Goal: Find specific page/section: Find specific page/section

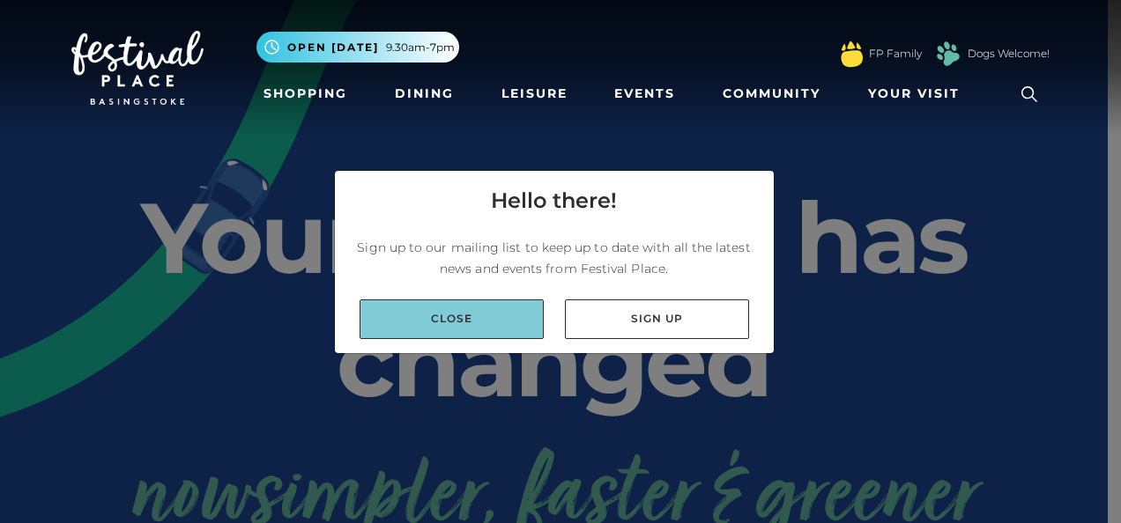
click at [463, 316] on link "Close" at bounding box center [451, 320] width 184 height 40
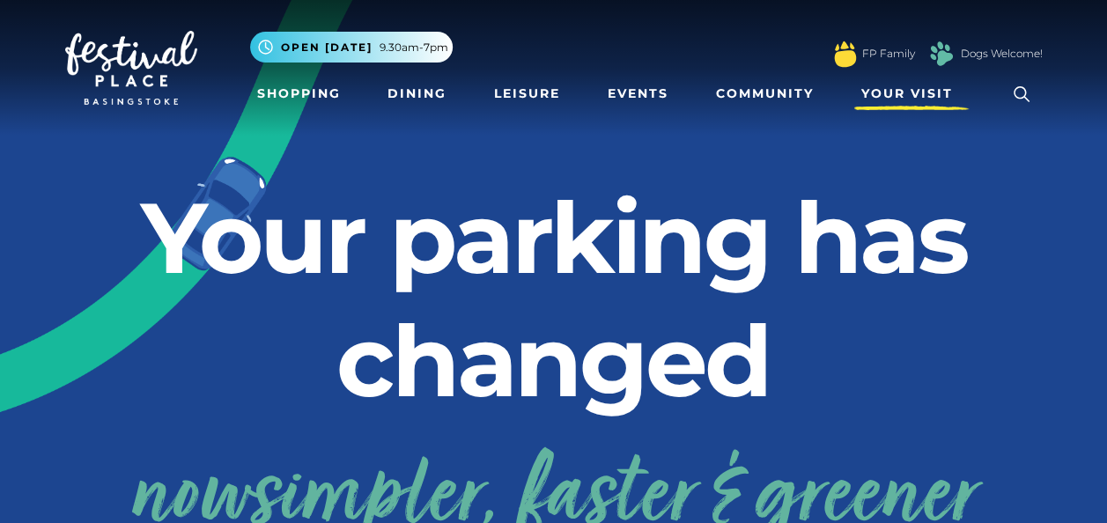
click at [930, 87] on span "Your Visit" at bounding box center [908, 94] width 92 height 19
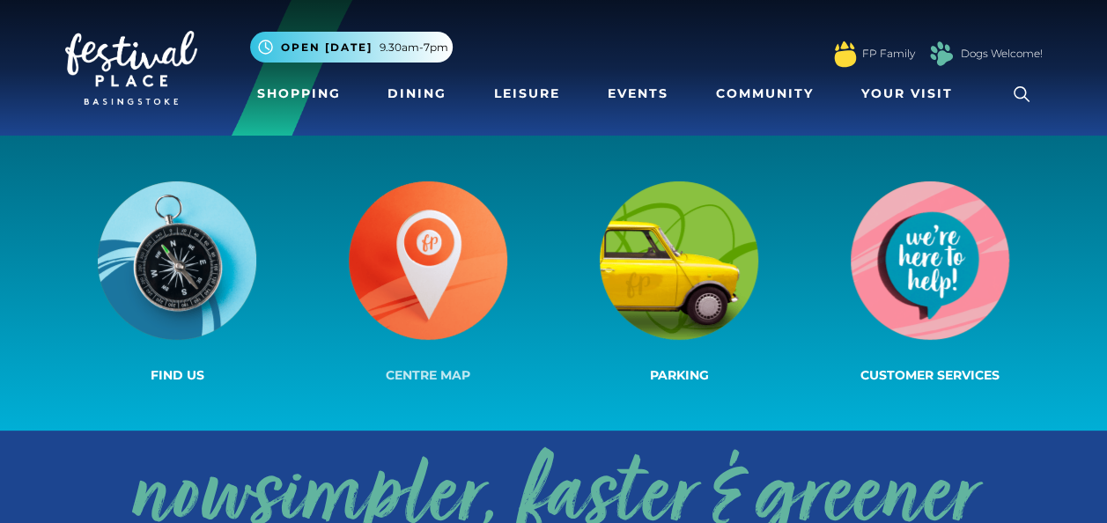
click at [403, 306] on img at bounding box center [428, 260] width 159 height 159
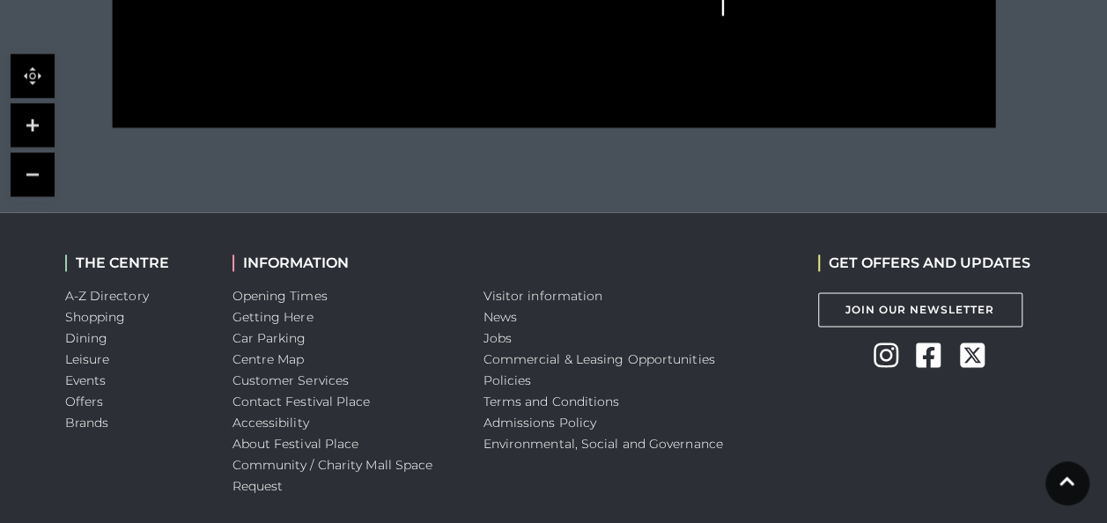
scroll to position [1026, 0]
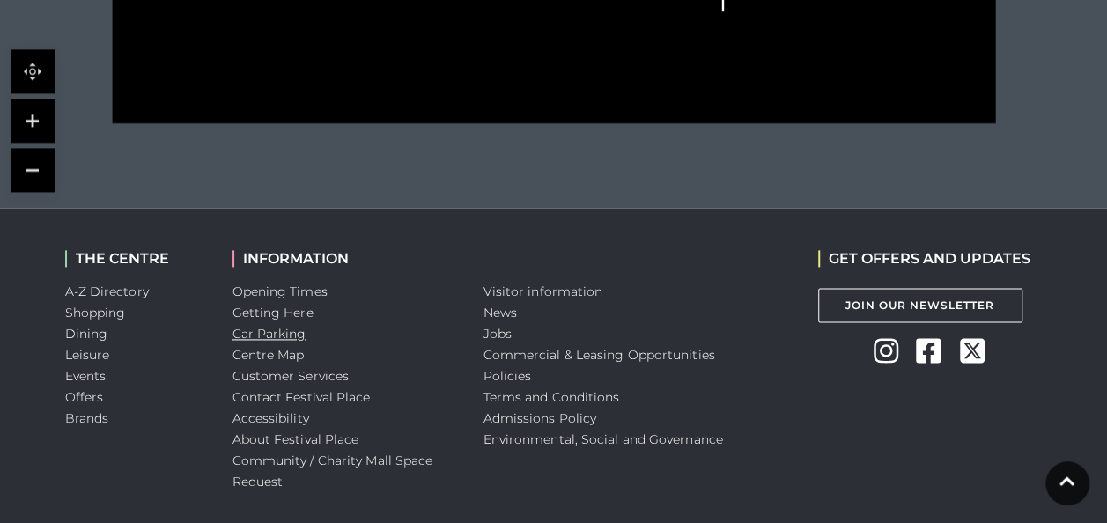
click at [285, 333] on link "Car Parking" at bounding box center [270, 334] width 74 height 16
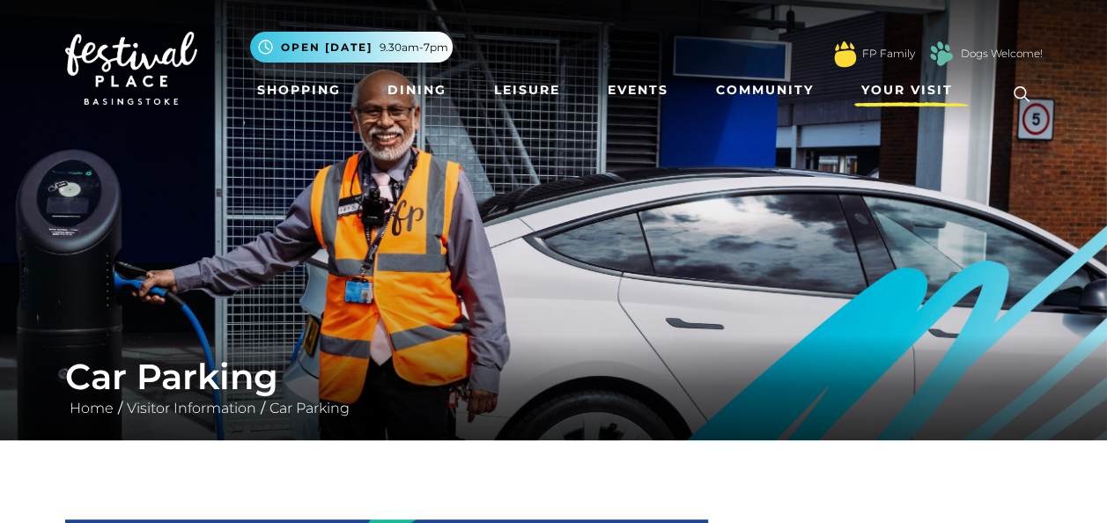
click at [863, 93] on span "Your Visit" at bounding box center [908, 90] width 92 height 19
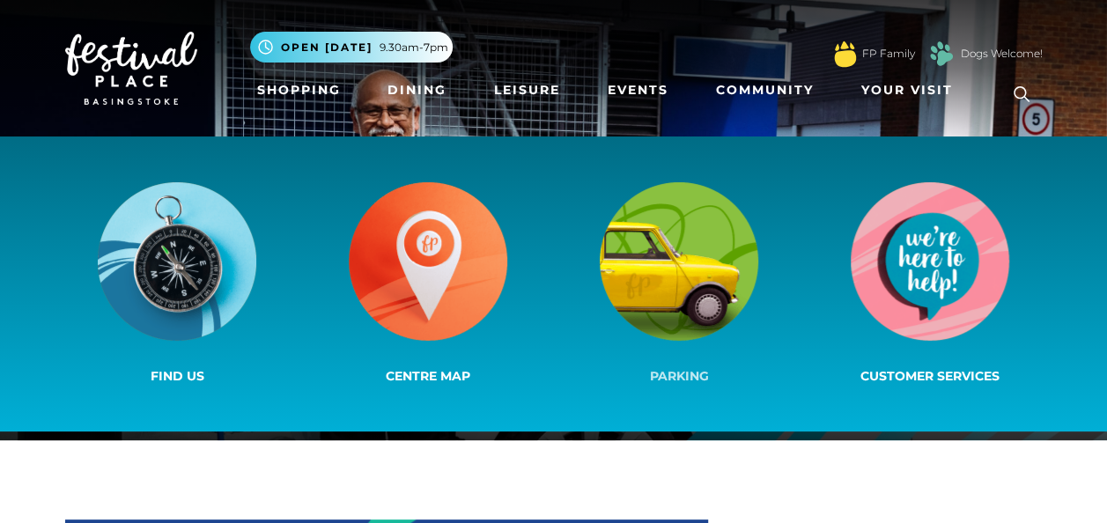
click at [668, 311] on img at bounding box center [679, 261] width 159 height 159
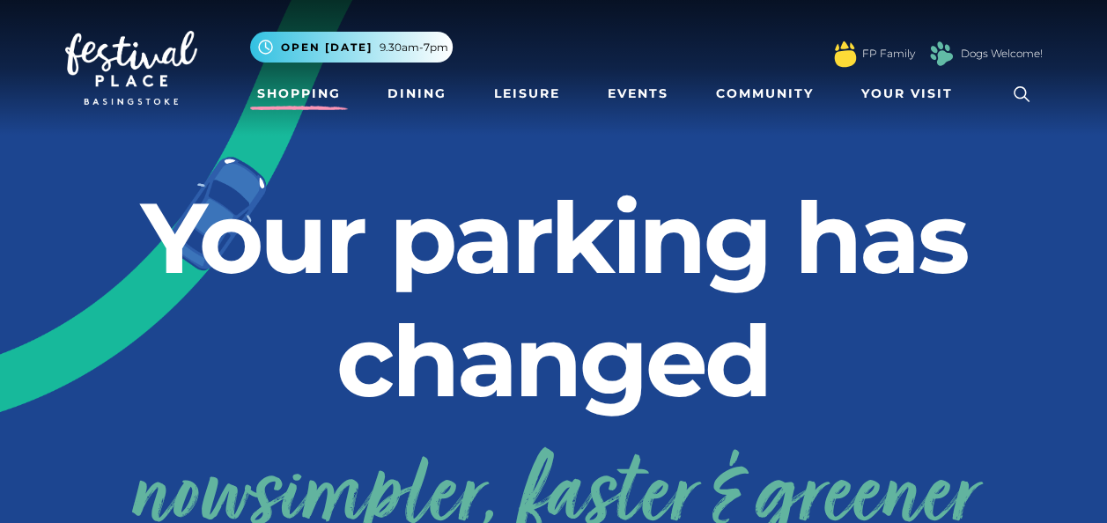
click at [293, 86] on link "Shopping" at bounding box center [299, 94] width 98 height 33
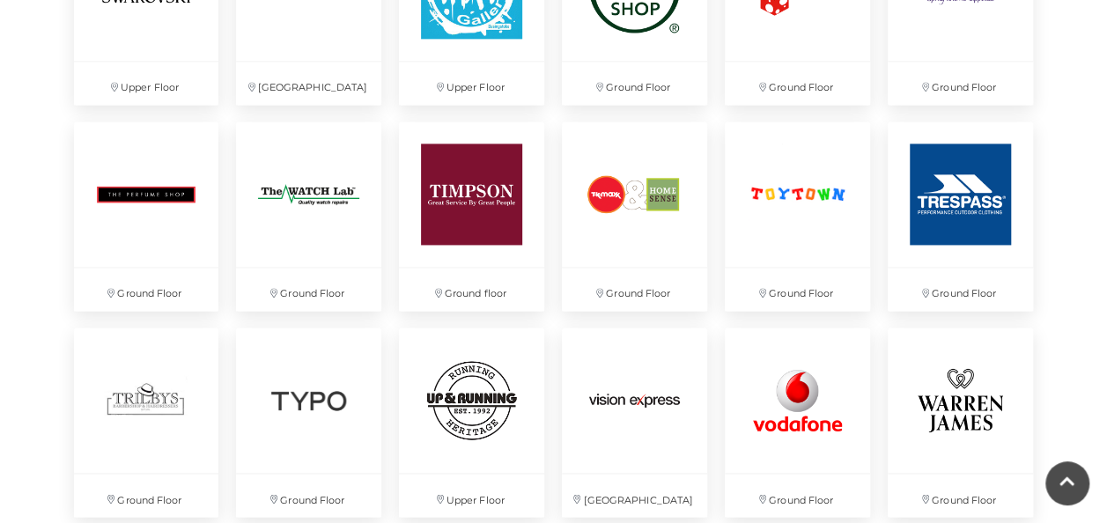
scroll to position [4522, 0]
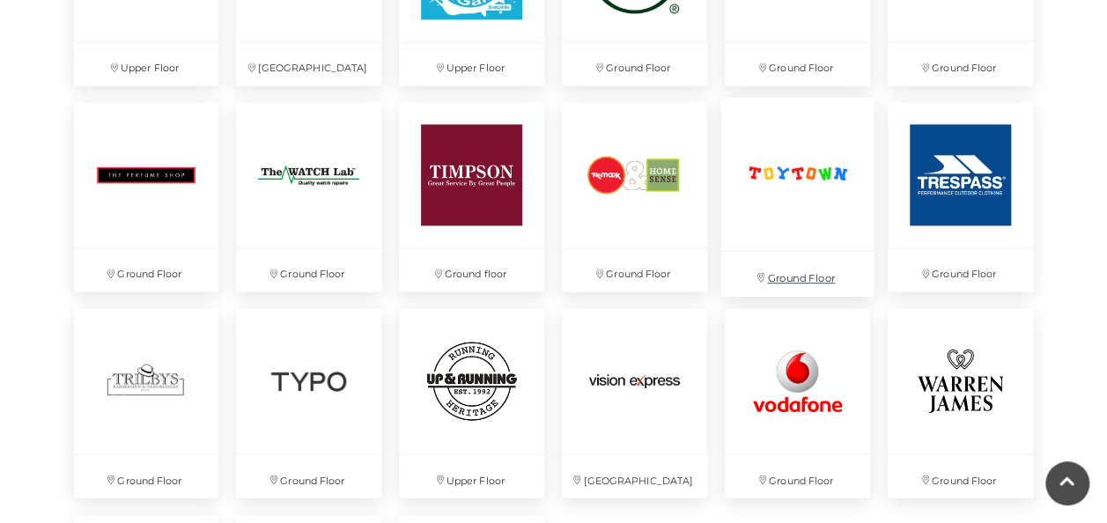
click at [791, 170] on img at bounding box center [798, 174] width 152 height 152
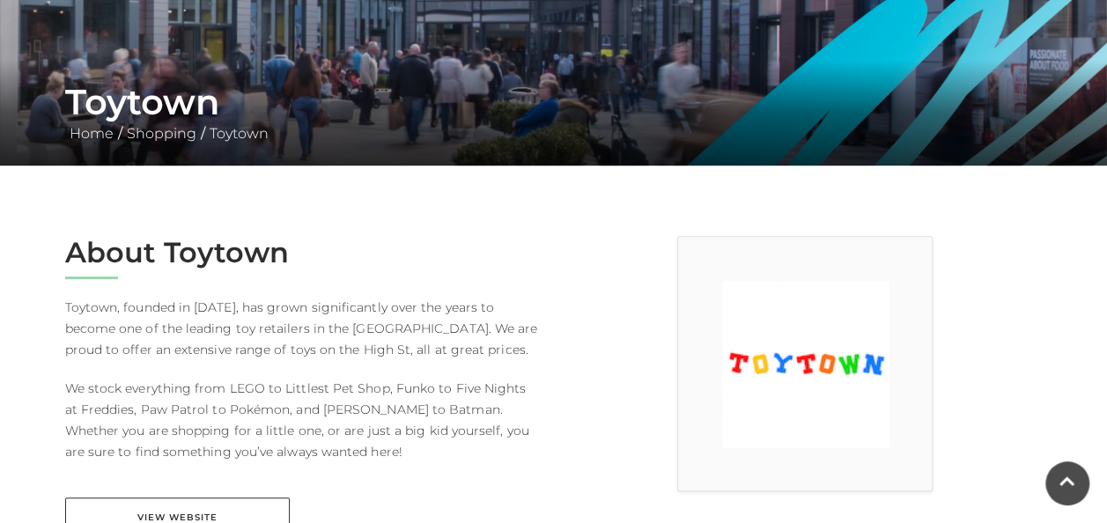
scroll to position [388, 0]
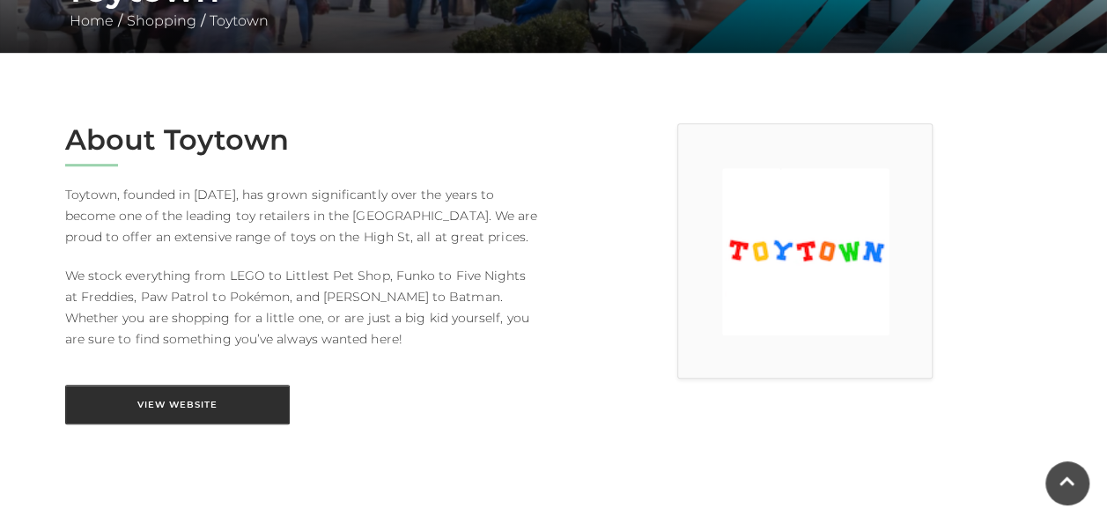
click at [219, 397] on link "View Website" at bounding box center [177, 405] width 225 height 40
